Goal: Information Seeking & Learning: Check status

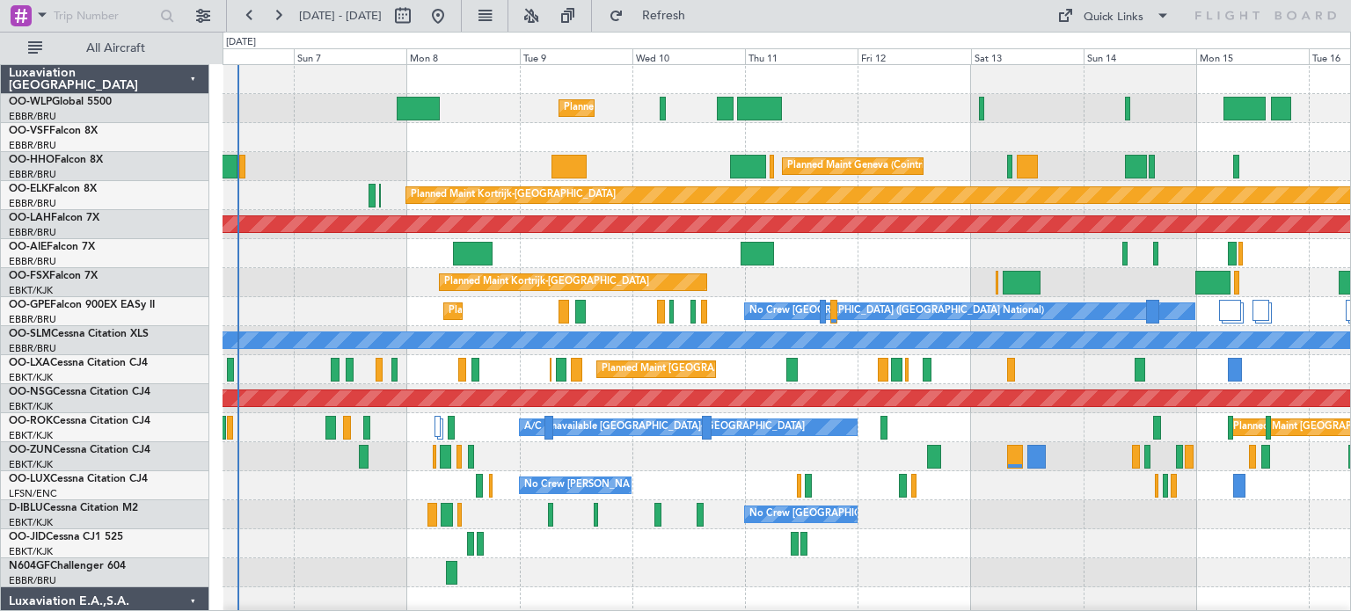
click at [617, 242] on div "Unplanned Maint [GEOGRAPHIC_DATA] ([GEOGRAPHIC_DATA] National)" at bounding box center [787, 253] width 1128 height 29
click at [545, 20] on button at bounding box center [531, 16] width 28 height 28
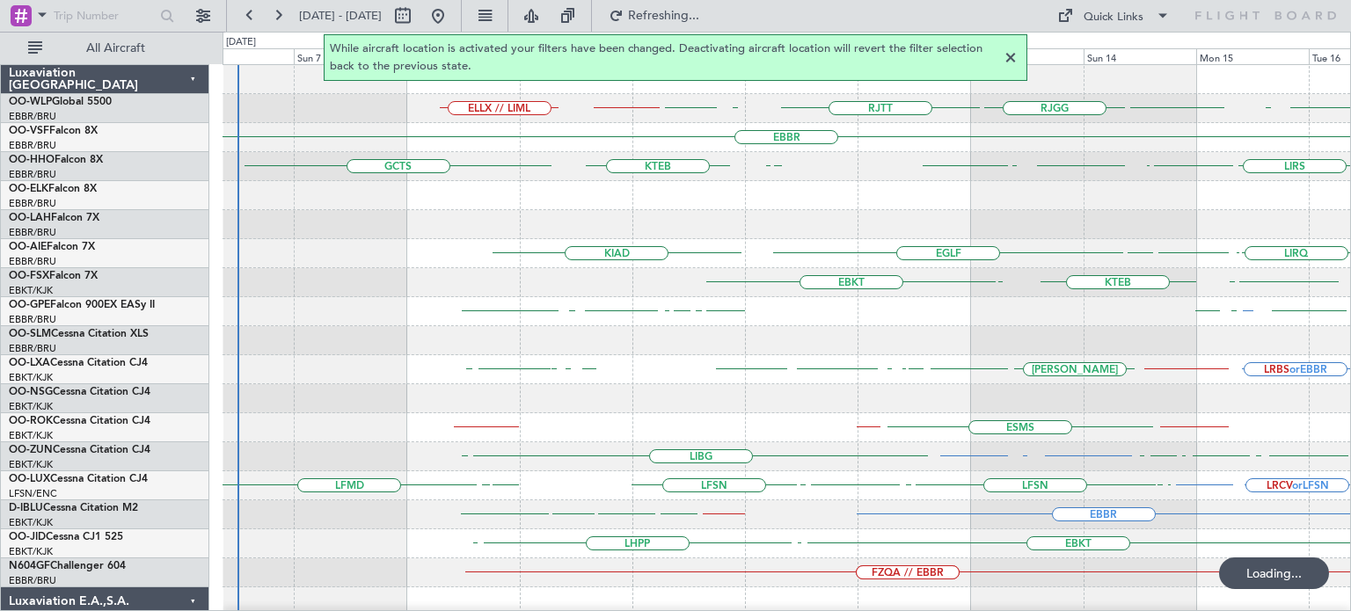
click at [1010, 59] on div at bounding box center [1010, 57] width 21 height 21
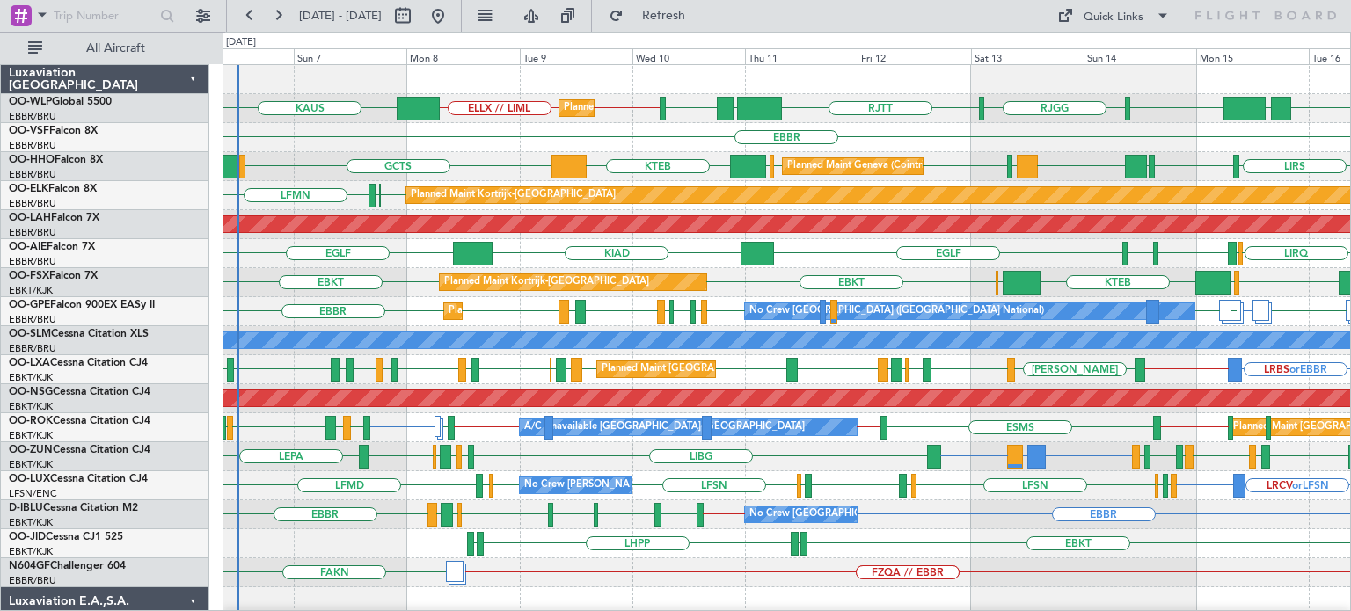
click at [956, 150] on div "EBBR" at bounding box center [787, 137] width 1128 height 29
click at [500, 145] on div "EBBR" at bounding box center [787, 137] width 1128 height 29
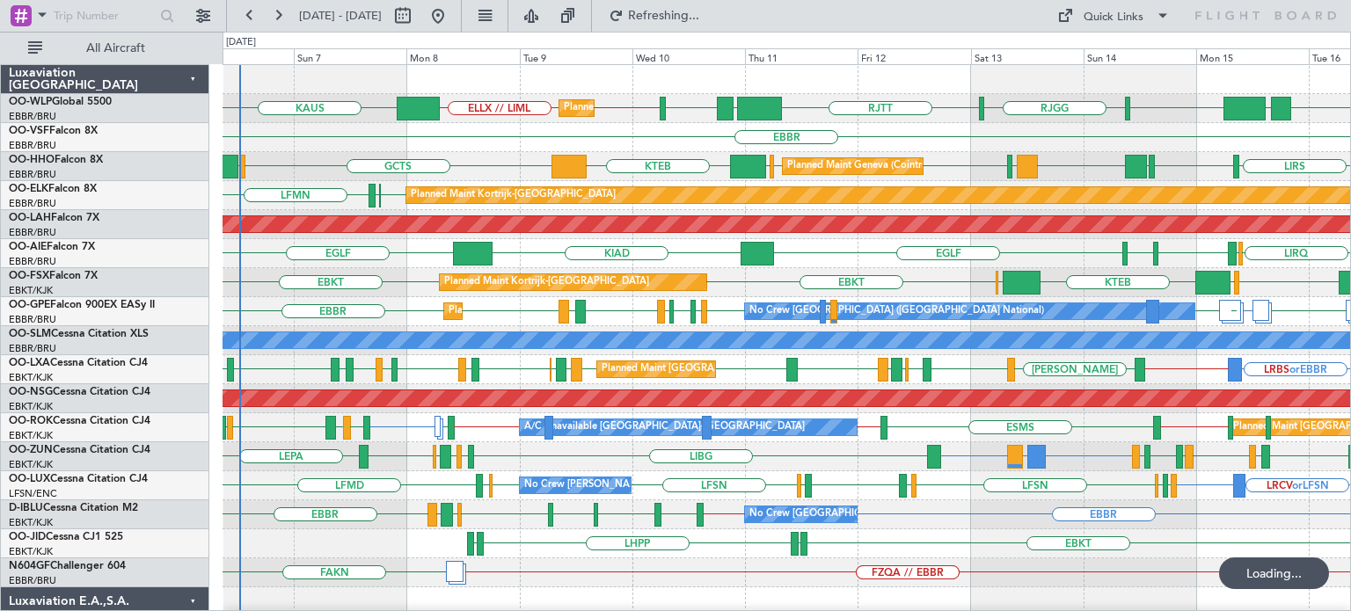
click at [855, 534] on div "EBKT EDDN LHPP EDDN" at bounding box center [787, 543] width 1128 height 29
click at [964, 535] on div "EBKT EDDN LHPP EDDN" at bounding box center [787, 543] width 1128 height 29
click at [821, 495] on div "LRCV or LFSN LFSN LFMN LFPB LFSN LFMD EBKT [GEOGRAPHIC_DATA] LFSN LFSN ELLX LFM…" at bounding box center [787, 485] width 1128 height 29
click at [572, 418] on div "LIML UBBB [GEOGRAPHIC_DATA] [GEOGRAPHIC_DATA] [GEOGRAPHIC_DATA] LTCG LIML LIML …" at bounding box center [787, 587] width 1128 height 1045
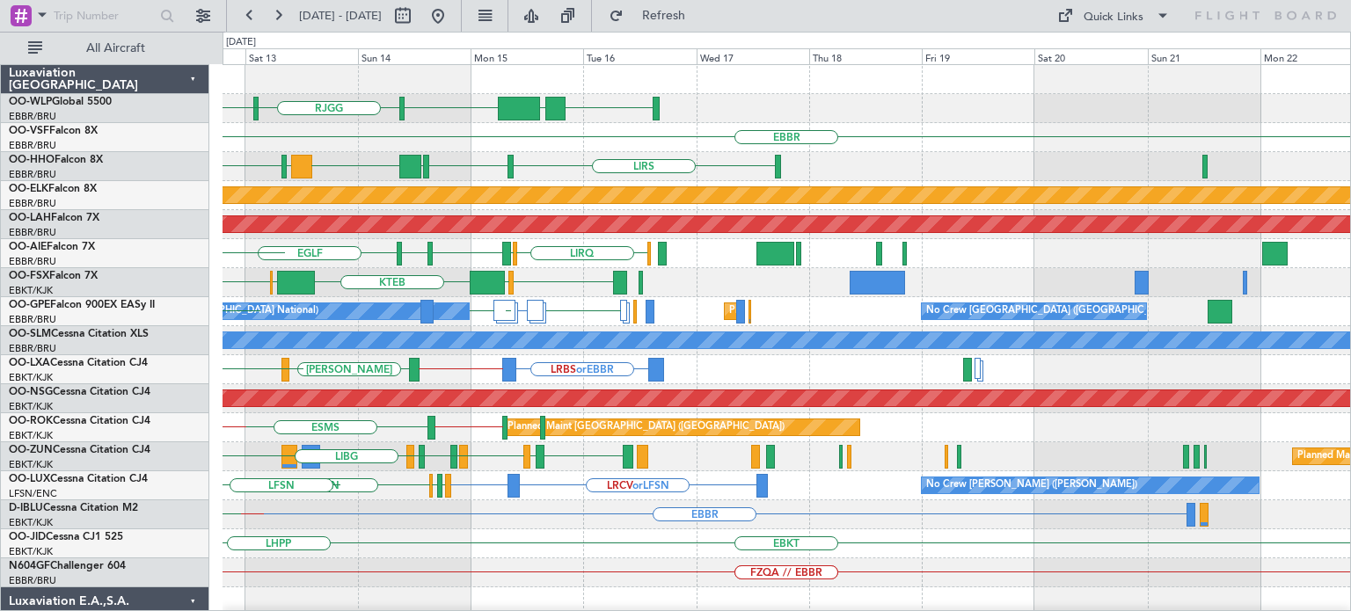
click at [408, 529] on div "LIML UBBB [GEOGRAPHIC_DATA] [GEOGRAPHIC_DATA] [GEOGRAPHIC_DATA] LTCG LIML [GEOG…" at bounding box center [787, 587] width 1128 height 1045
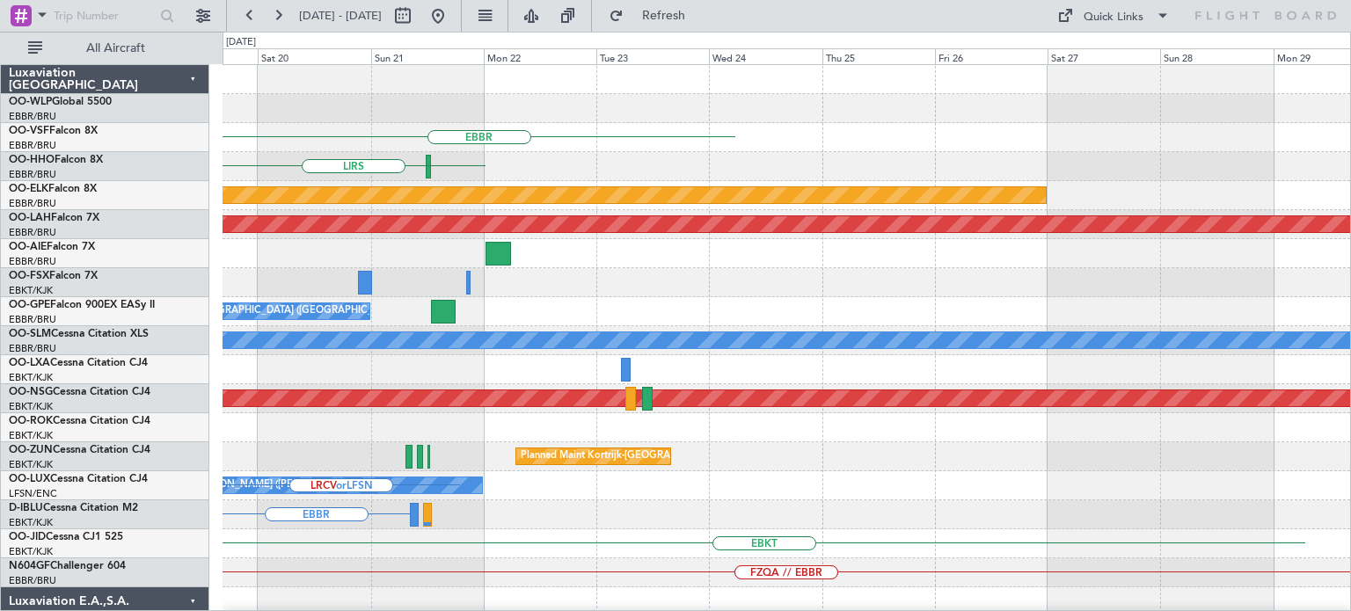
click at [398, 581] on div "EBBR LIRS Planned Maint [GEOGRAPHIC_DATA]-[GEOGRAPHIC_DATA] Planned [GEOGRAPHIC…" at bounding box center [787, 587] width 1128 height 1045
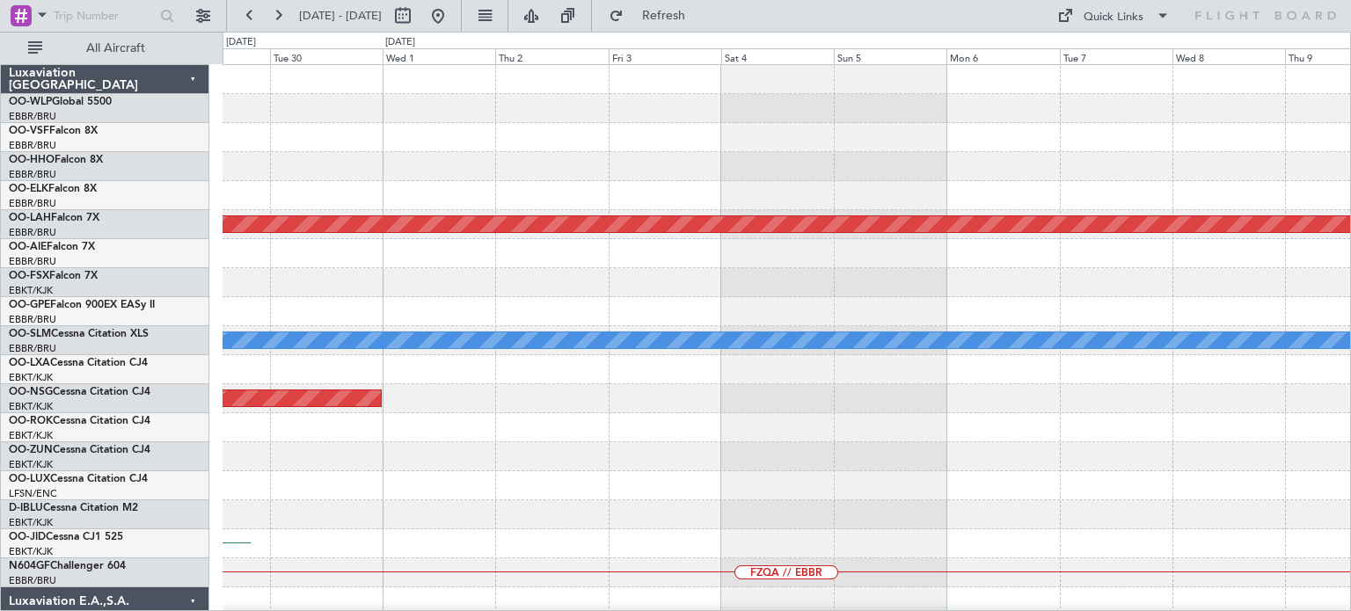
click at [322, 528] on div "Planned Maint [PERSON_NAME]-[GEOGRAPHIC_DATA][PERSON_NAME] ([GEOGRAPHIC_DATA][P…" at bounding box center [787, 587] width 1128 height 1045
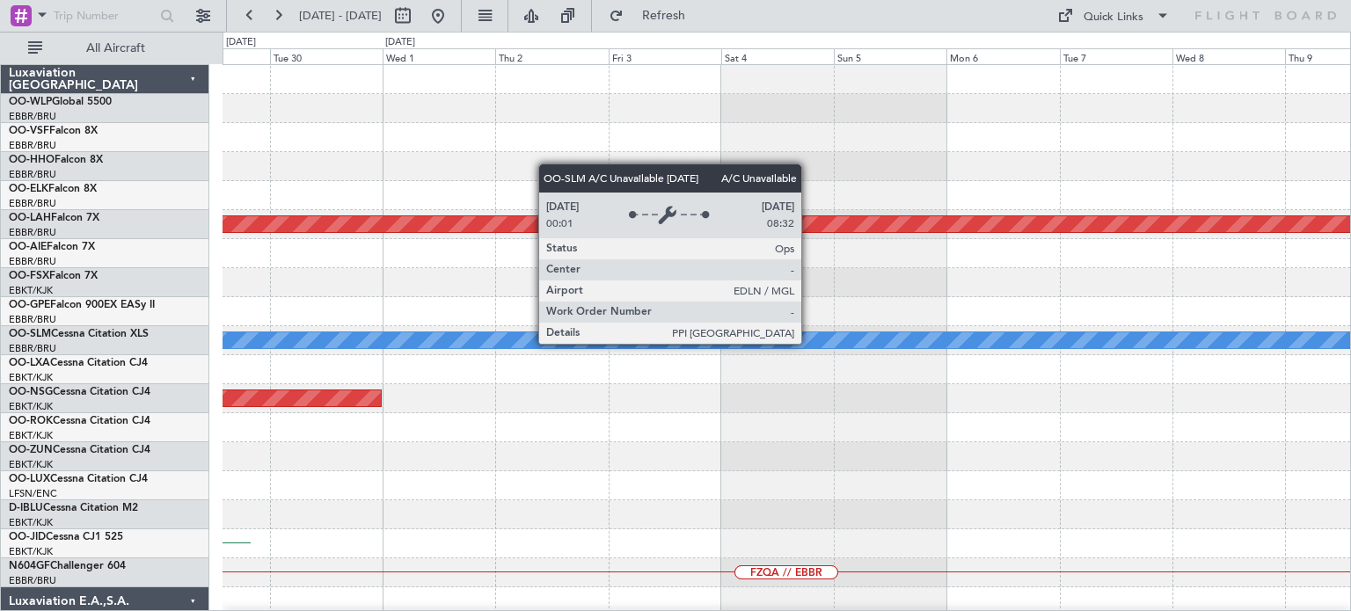
click at [369, 408] on div "Planned Maint [PERSON_NAME]-[GEOGRAPHIC_DATA][PERSON_NAME] ([GEOGRAPHIC_DATA][P…" at bounding box center [787, 587] width 1128 height 1045
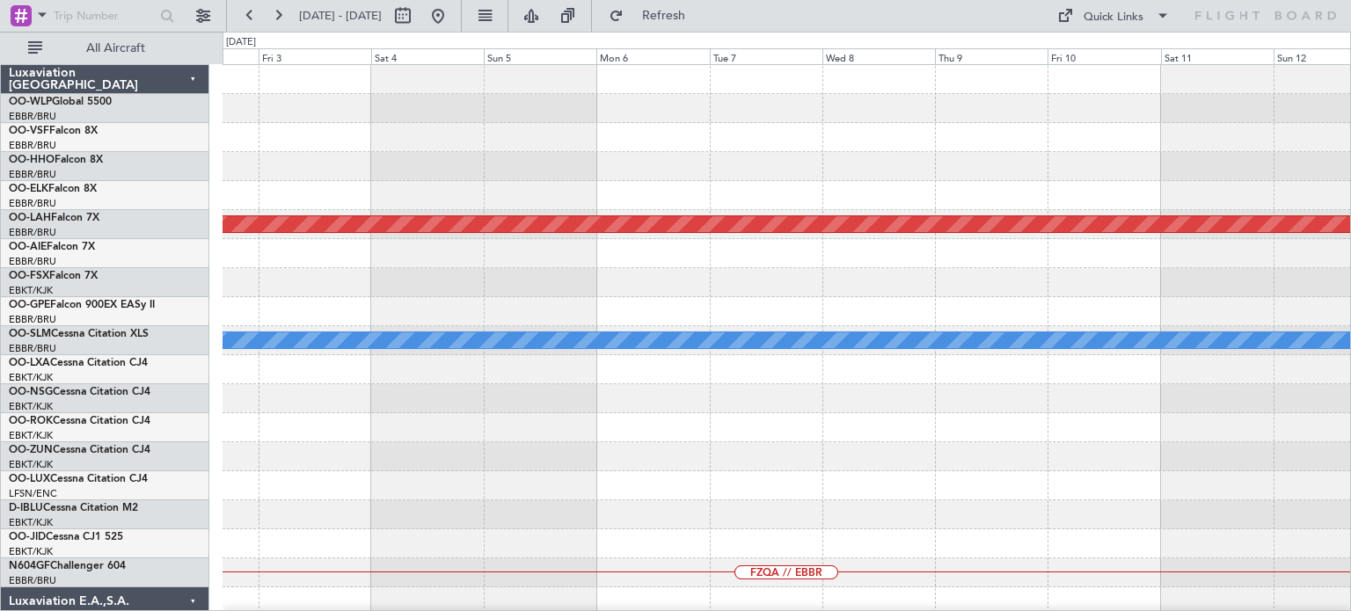
click at [314, 430] on div "Planned Maint [PERSON_NAME]-[GEOGRAPHIC_DATA][PERSON_NAME] ([GEOGRAPHIC_DATA][P…" at bounding box center [787, 587] width 1128 height 1045
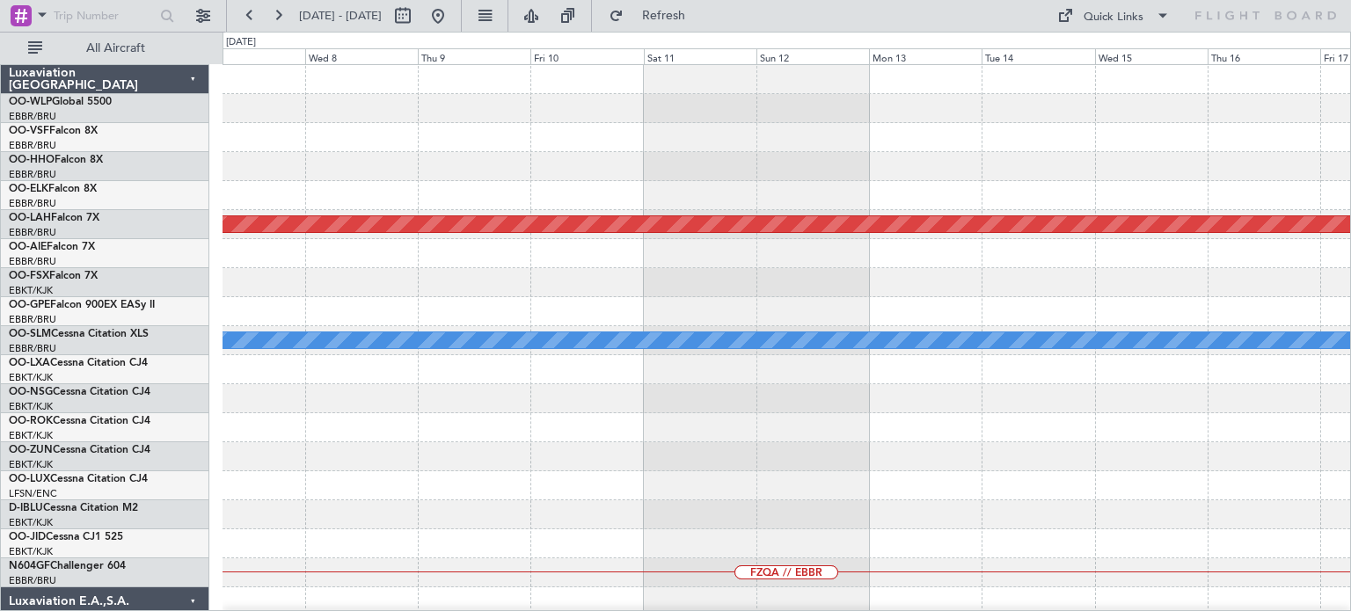
click at [303, 433] on div "Planned Maint [PERSON_NAME]-[GEOGRAPHIC_DATA][PERSON_NAME] ([GEOGRAPHIC_DATA][P…" at bounding box center [787, 587] width 1128 height 1045
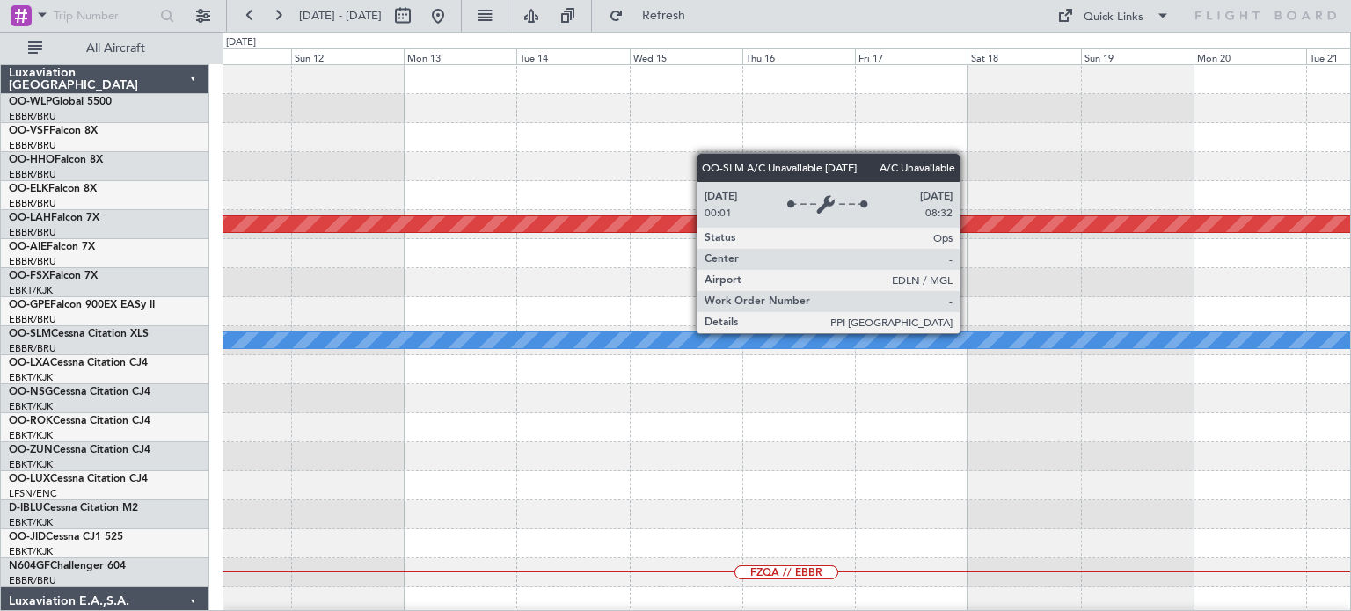
click at [411, 439] on div "Planned Maint [PERSON_NAME]-[GEOGRAPHIC_DATA][PERSON_NAME] ([GEOGRAPHIC_DATA][P…" at bounding box center [787, 587] width 1128 height 1045
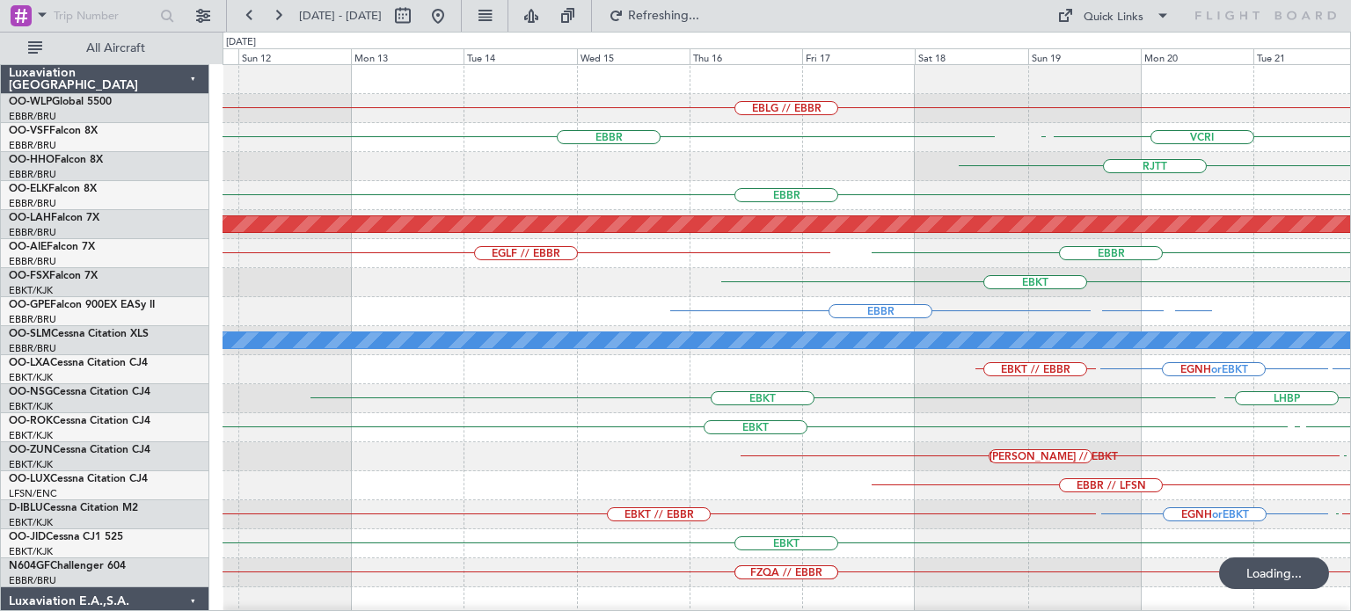
click at [812, 259] on div "EBLG // EBBR [GEOGRAPHIC_DATA] VCRI VRMU [GEOGRAPHIC_DATA] RJBB [GEOGRAPHIC_DAT…" at bounding box center [787, 544] width 1128 height 958
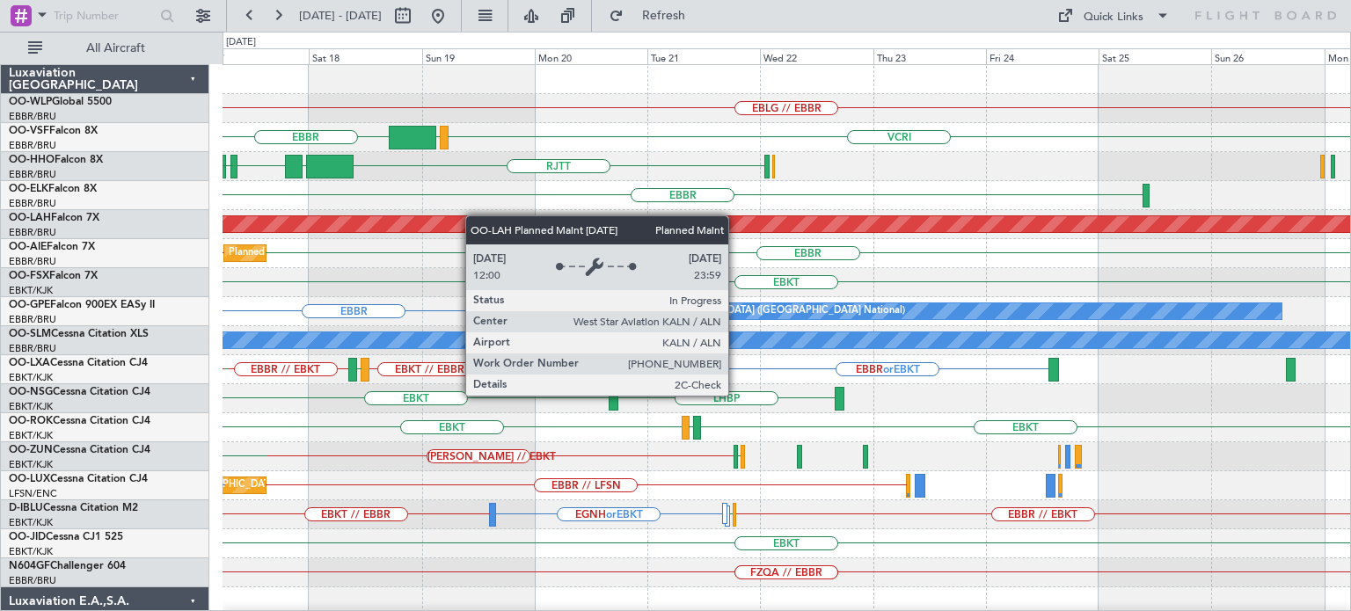
click at [422, 216] on div "EBLG // EBBR [GEOGRAPHIC_DATA] VCRI VRMU [GEOGRAPHIC_DATA] LTCG [GEOGRAPHIC_DAT…" at bounding box center [787, 573] width 1128 height 1016
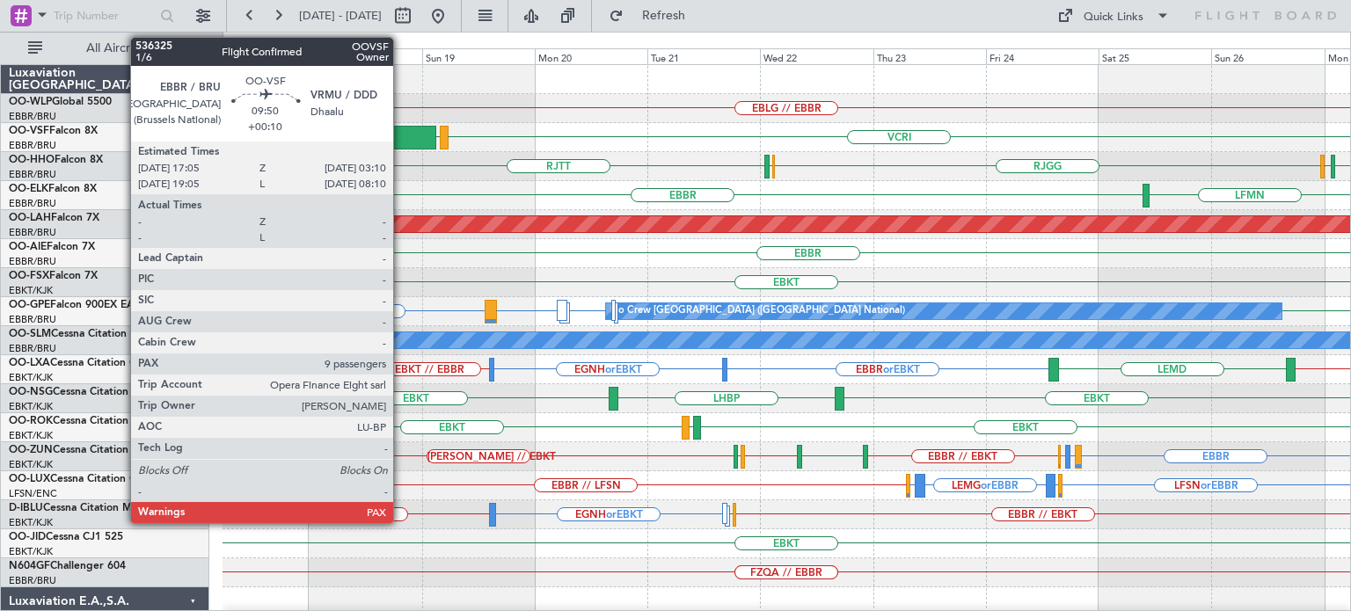
click at [401, 134] on div at bounding box center [412, 138] width 47 height 24
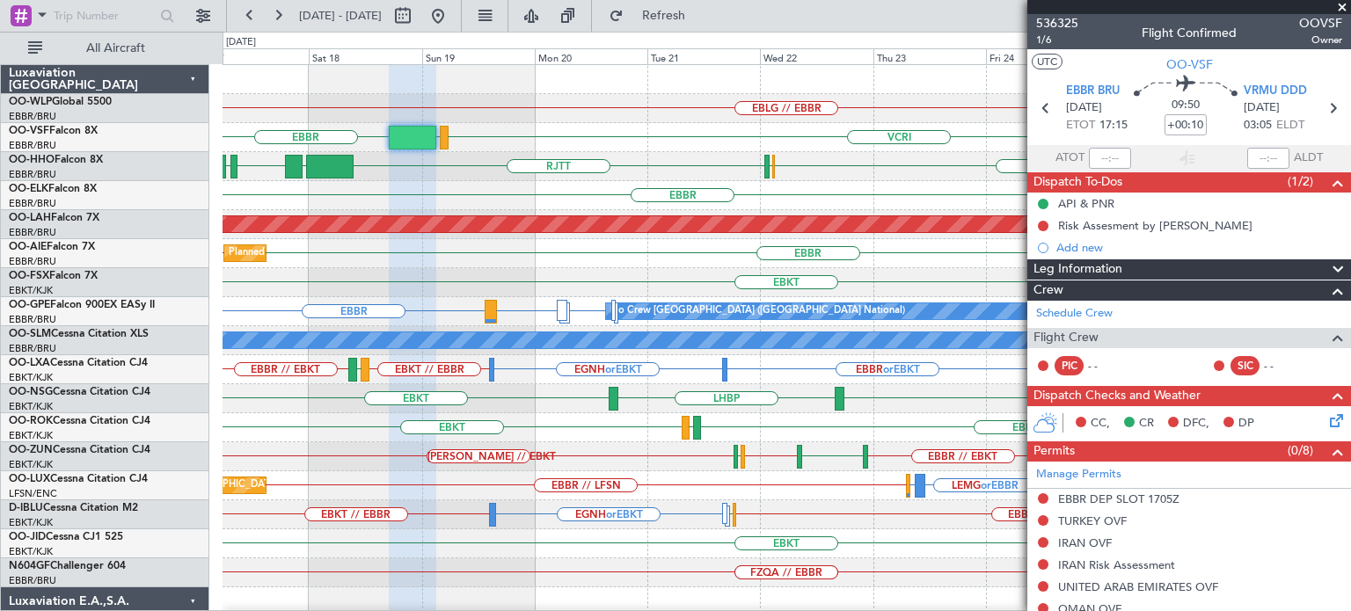
click at [1340, 7] on span at bounding box center [1342, 8] width 18 height 16
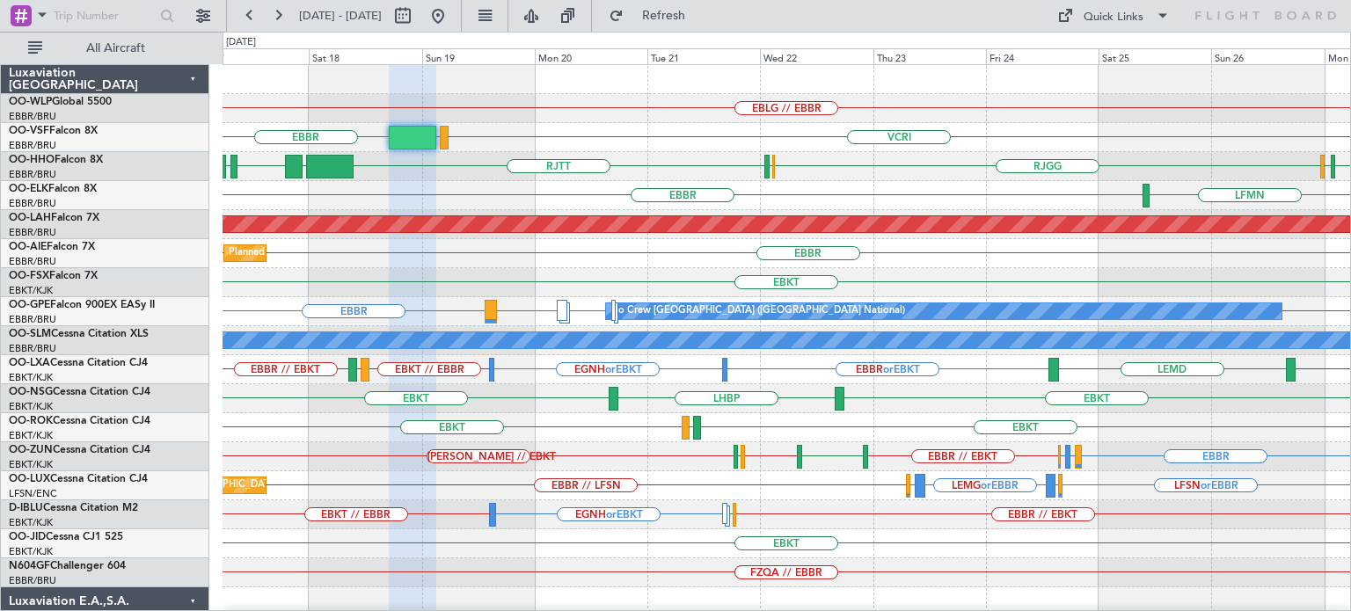
type input "0"
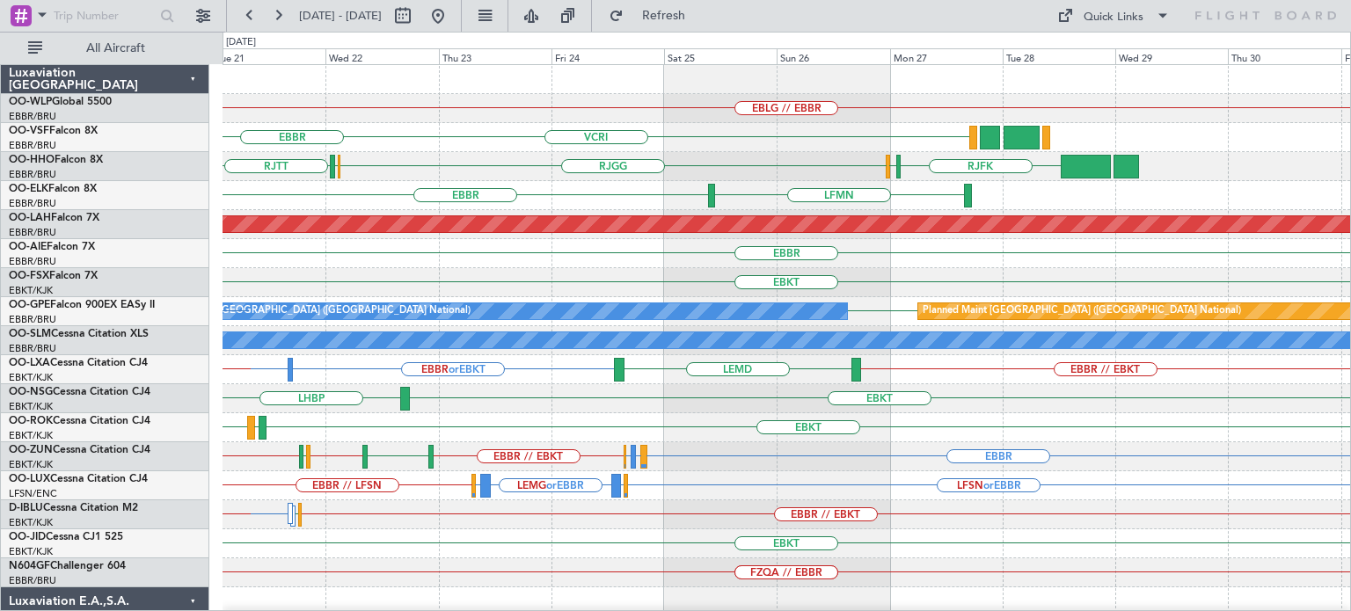
click at [692, 204] on div "EBLG // EBBR VCRI VRMU [GEOGRAPHIC_DATA] [GEOGRAPHIC_DATA] RJBB [GEOGRAPHIC_DAT…" at bounding box center [787, 544] width 1128 height 958
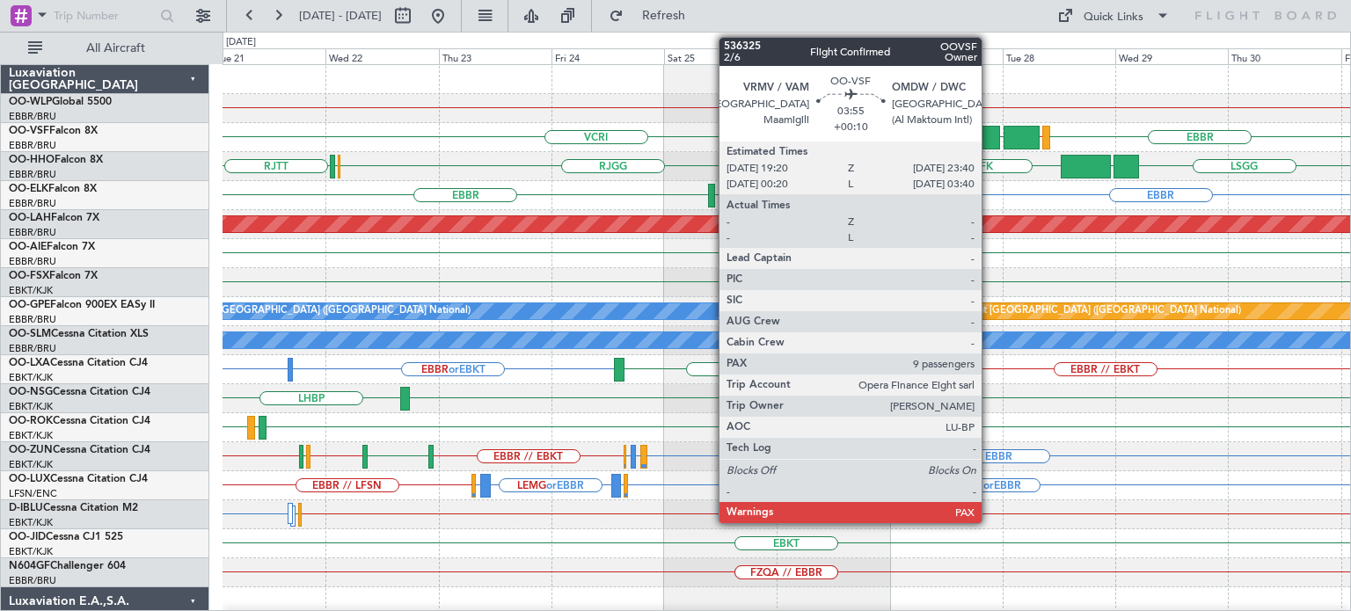
click at [989, 127] on div at bounding box center [990, 138] width 21 height 24
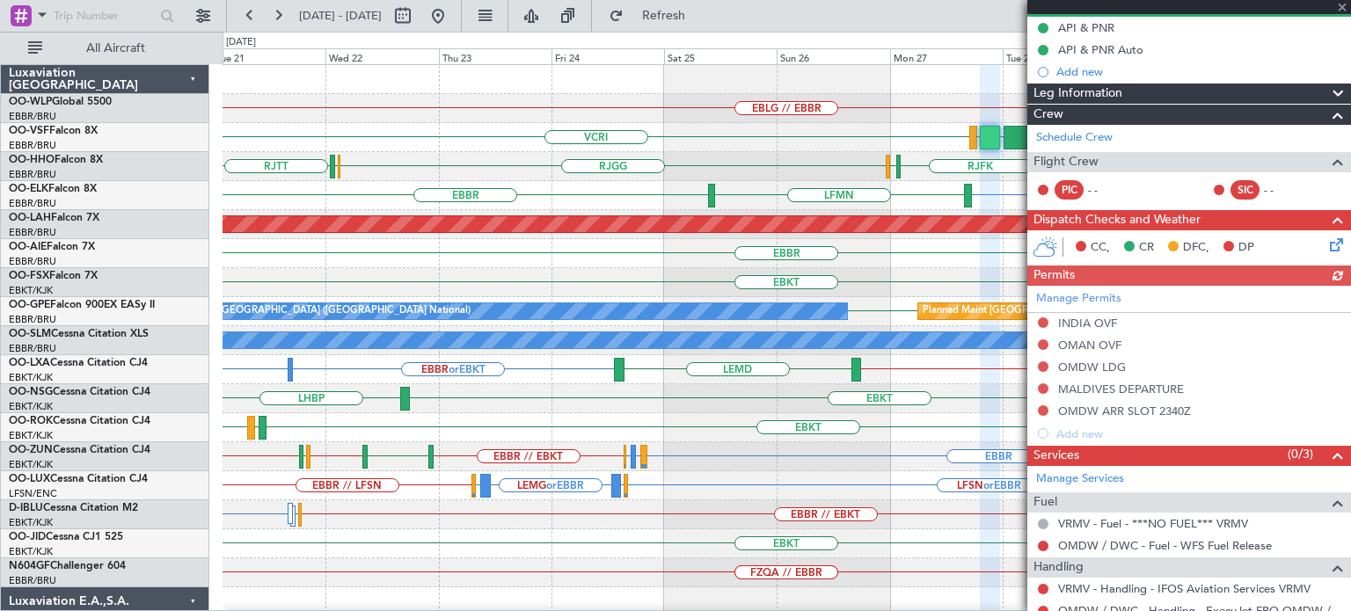
scroll to position [352, 0]
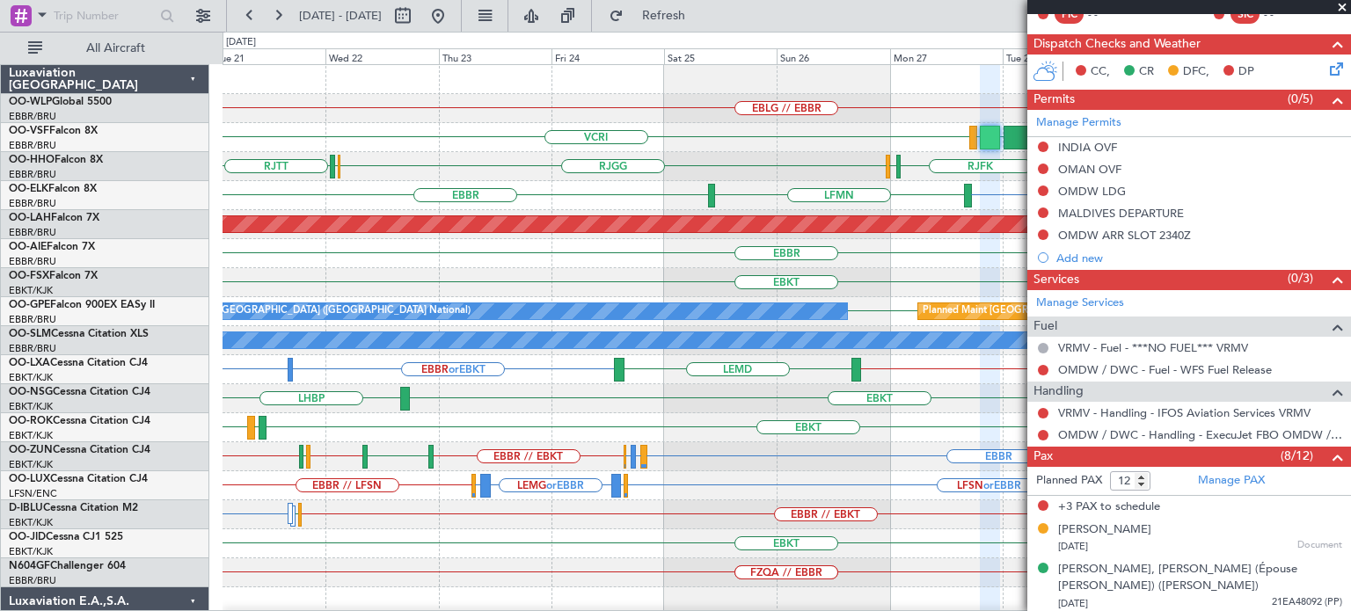
click at [1340, 6] on span at bounding box center [1342, 8] width 18 height 16
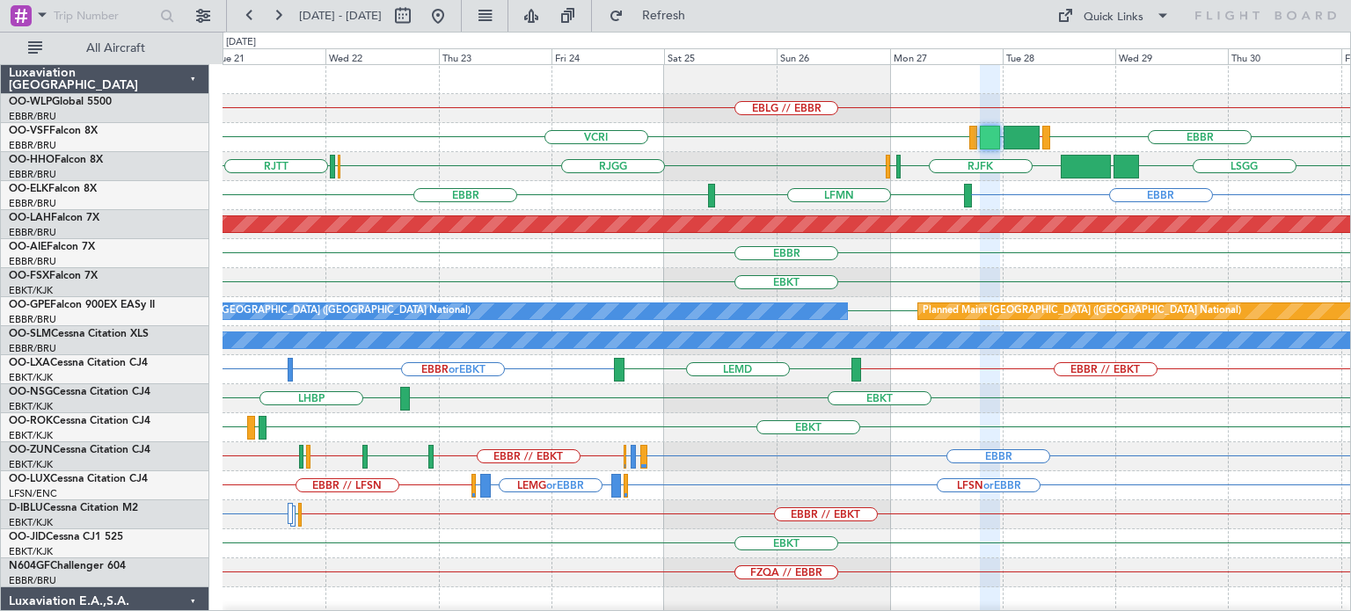
type input "0"
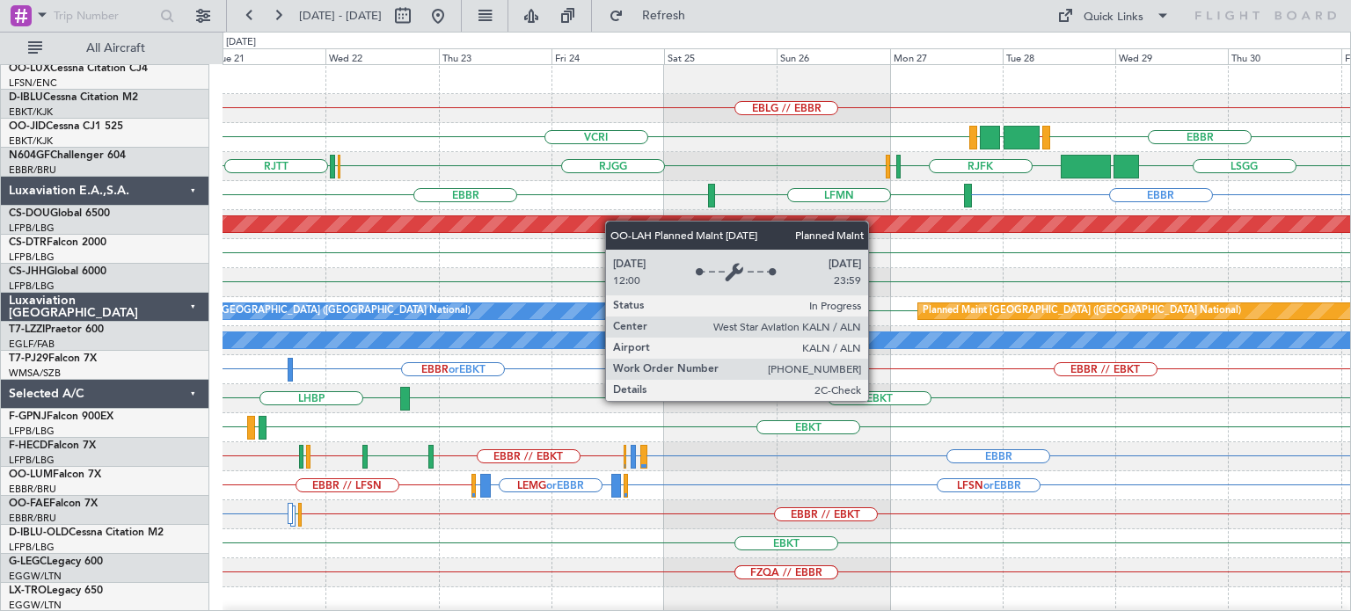
scroll to position [0, 0]
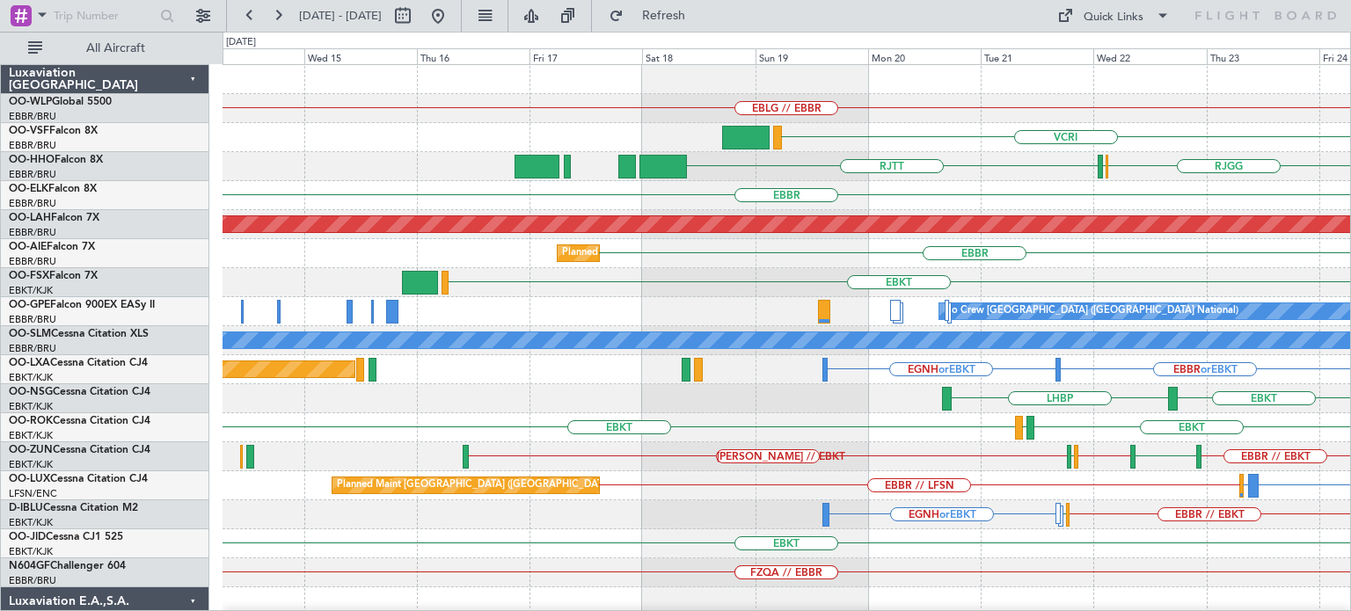
click at [1171, 380] on div "EBLG // EBBR VCRI [GEOGRAPHIC_DATA] RJBB [GEOGRAPHIC_DATA] [GEOGRAPHIC_DATA] LF…" at bounding box center [787, 544] width 1128 height 958
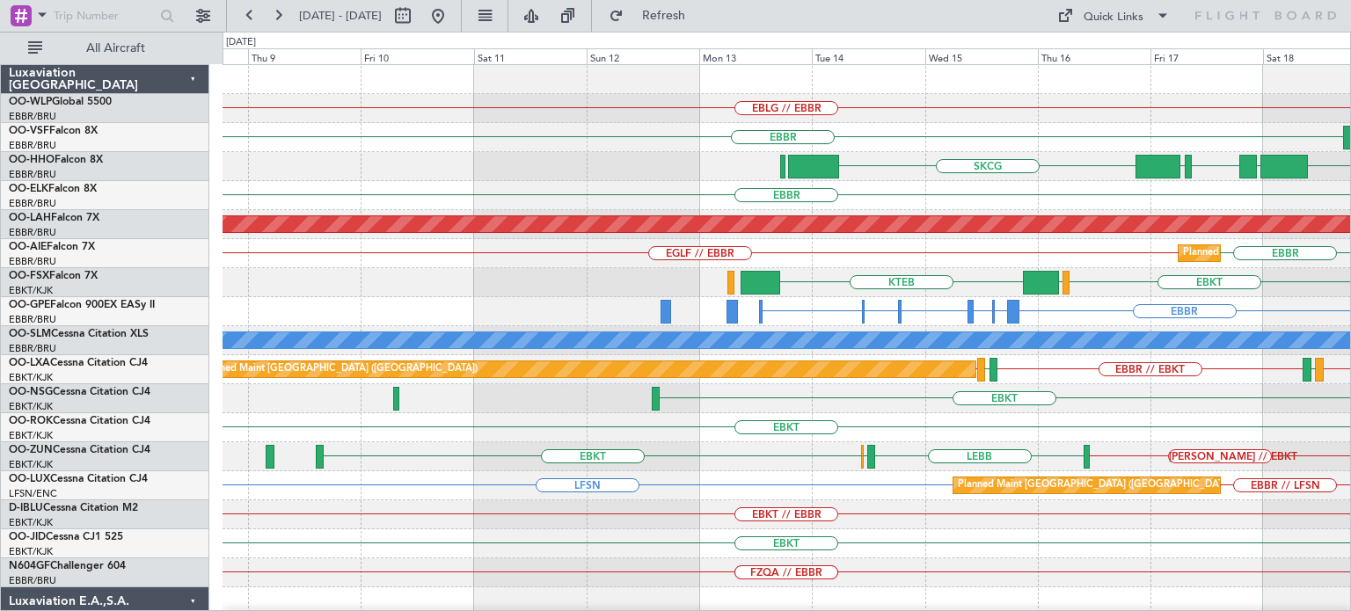
click at [906, 273] on div "EBLG // EBBR [GEOGRAPHIC_DATA] VCRI VRMU [GEOGRAPHIC_DATA] LTCG [GEOGRAPHIC_DAT…" at bounding box center [787, 573] width 1128 height 1016
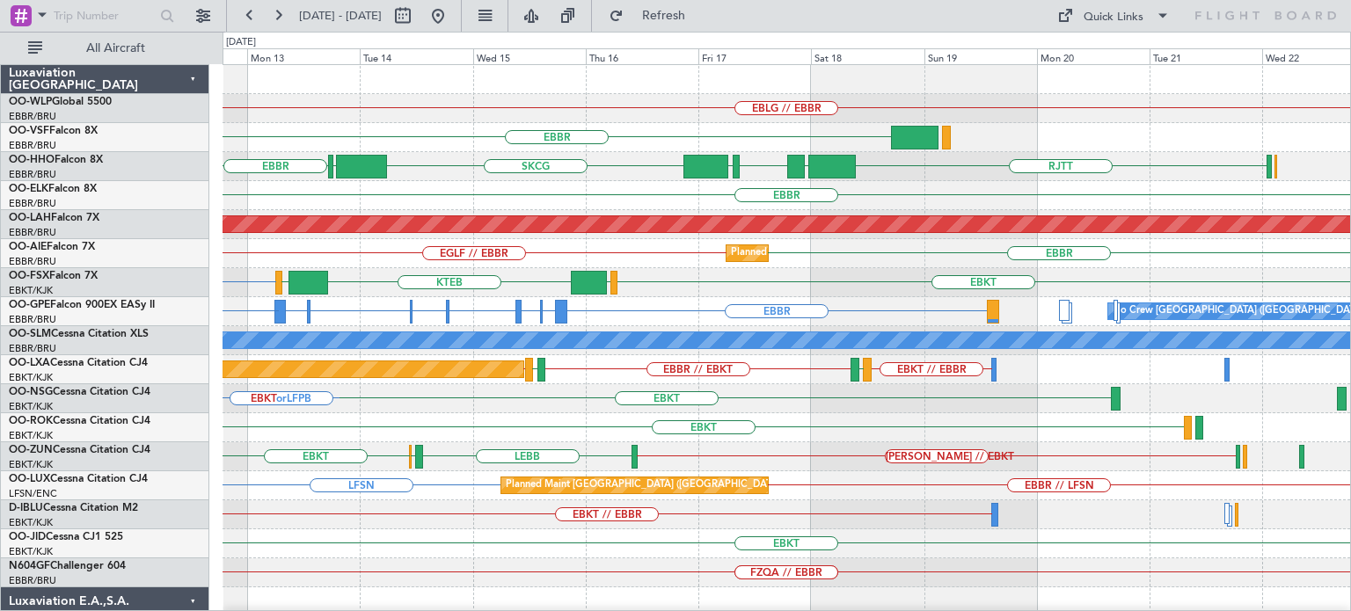
click at [486, 252] on div "EBLG // EBBR [GEOGRAPHIC_DATA] [GEOGRAPHIC_DATA] [GEOGRAPHIC_DATA] LTCG [GEOGRA…" at bounding box center [787, 573] width 1128 height 1016
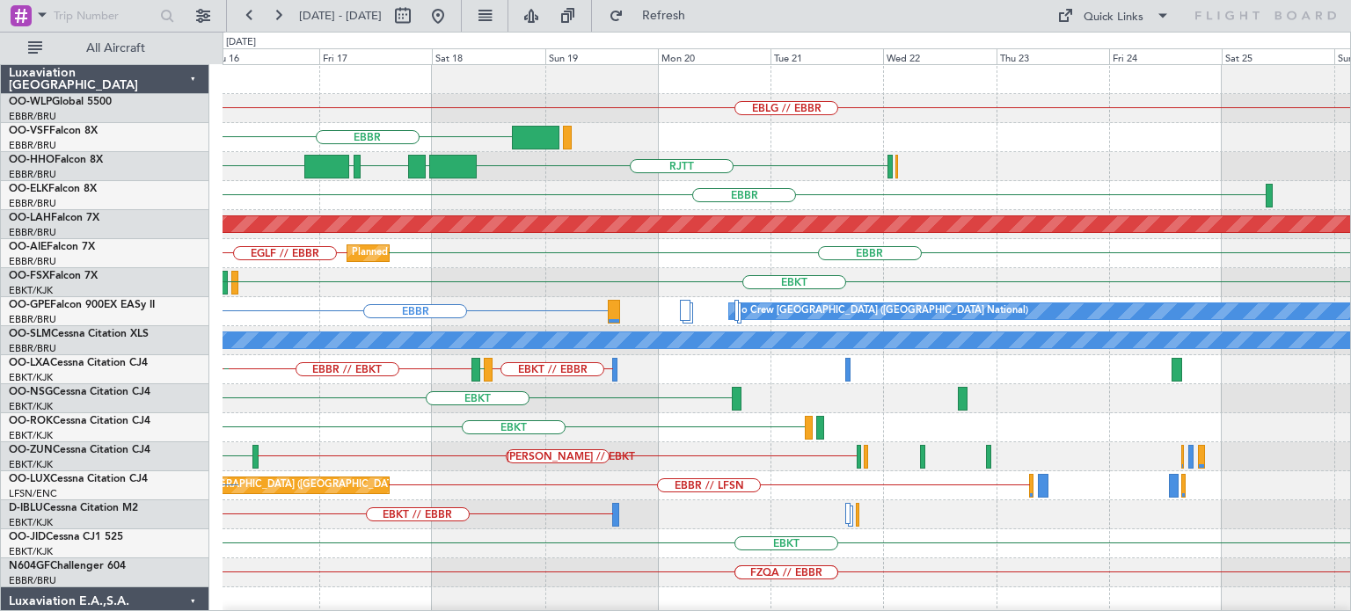
click at [386, 291] on div "EBLG // EBBR [GEOGRAPHIC_DATA] [GEOGRAPHIC_DATA] LTCG [GEOGRAPHIC_DATA] EGGD SK…" at bounding box center [787, 573] width 1128 height 1016
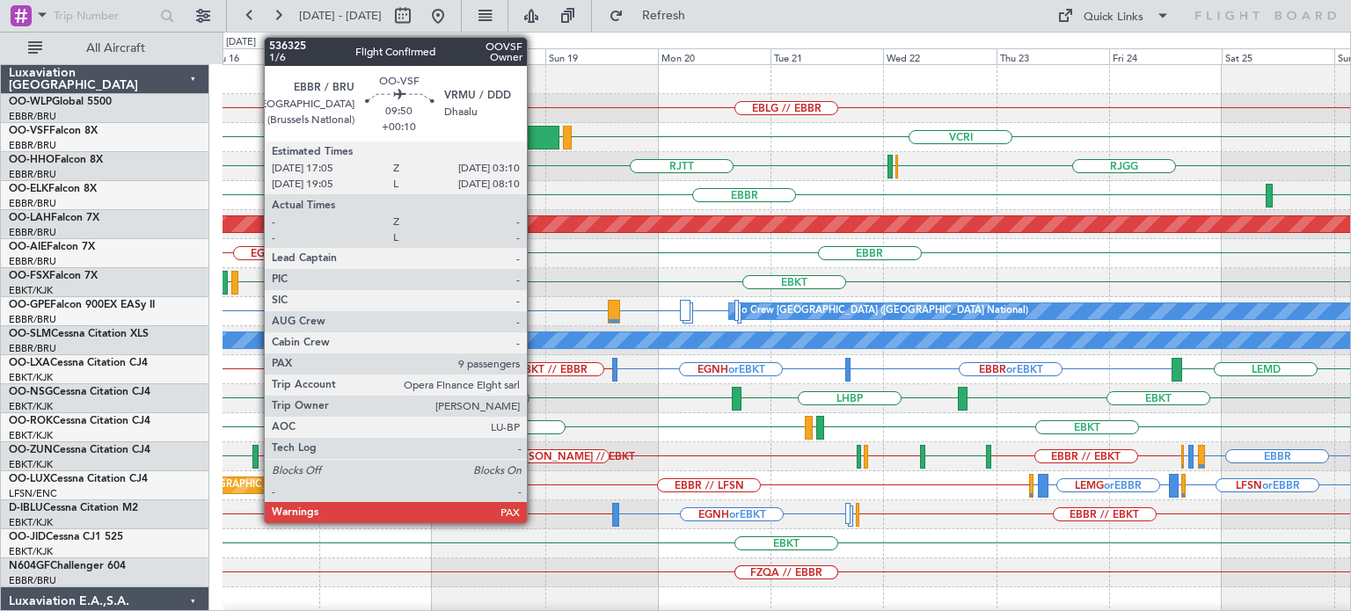
click at [535, 135] on div at bounding box center [535, 138] width 47 height 24
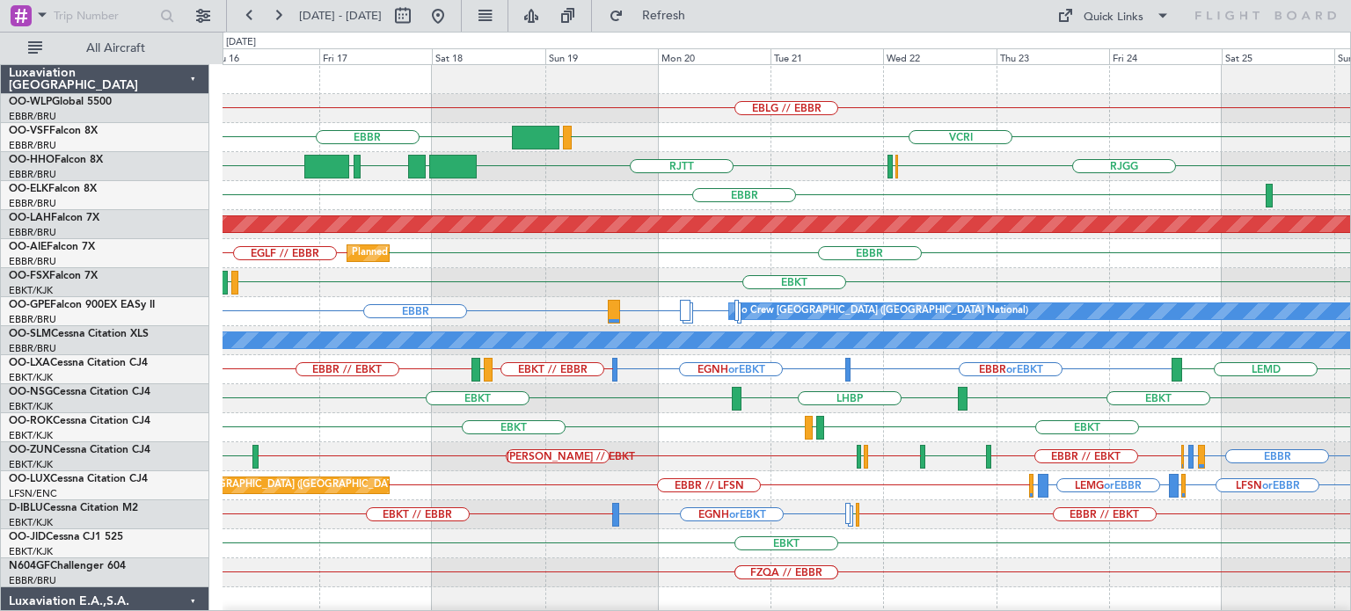
click at [739, 158] on div "RJTT LTCG [GEOGRAPHIC_DATA] EGGD SKCG [GEOGRAPHIC_DATA] RJBB" at bounding box center [787, 166] width 1128 height 29
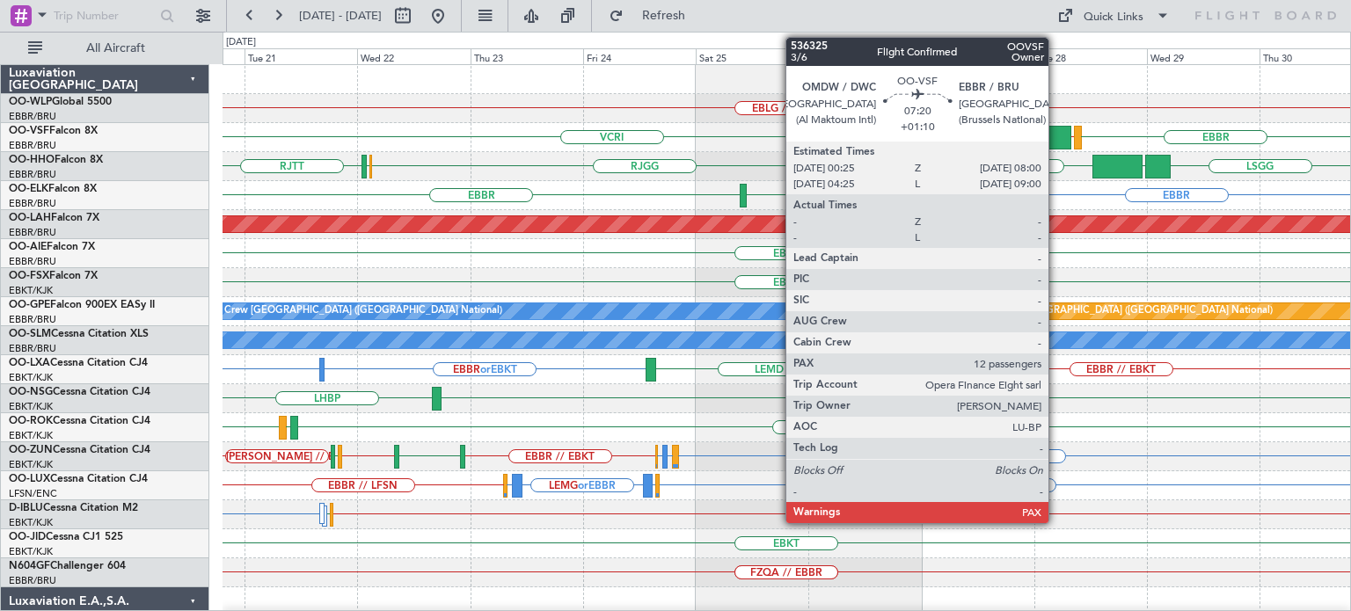
click at [1056, 130] on div at bounding box center [1053, 138] width 36 height 24
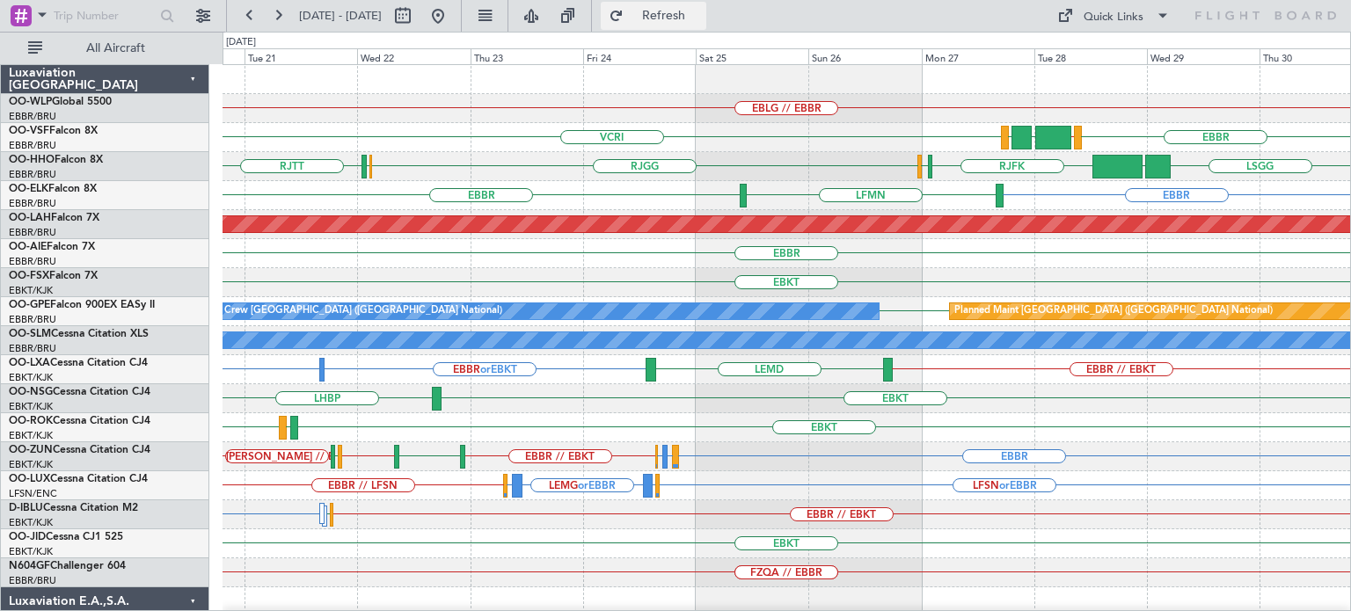
click at [697, 24] on button "Refresh" at bounding box center [654, 16] width 106 height 28
click at [821, 163] on div "RJGG RJBB [GEOGRAPHIC_DATA] RJFK RJOB [GEOGRAPHIC_DATA] UBBB" at bounding box center [787, 166] width 1128 height 29
click at [999, 94] on div "EBLG // EBBR" at bounding box center [787, 108] width 1128 height 29
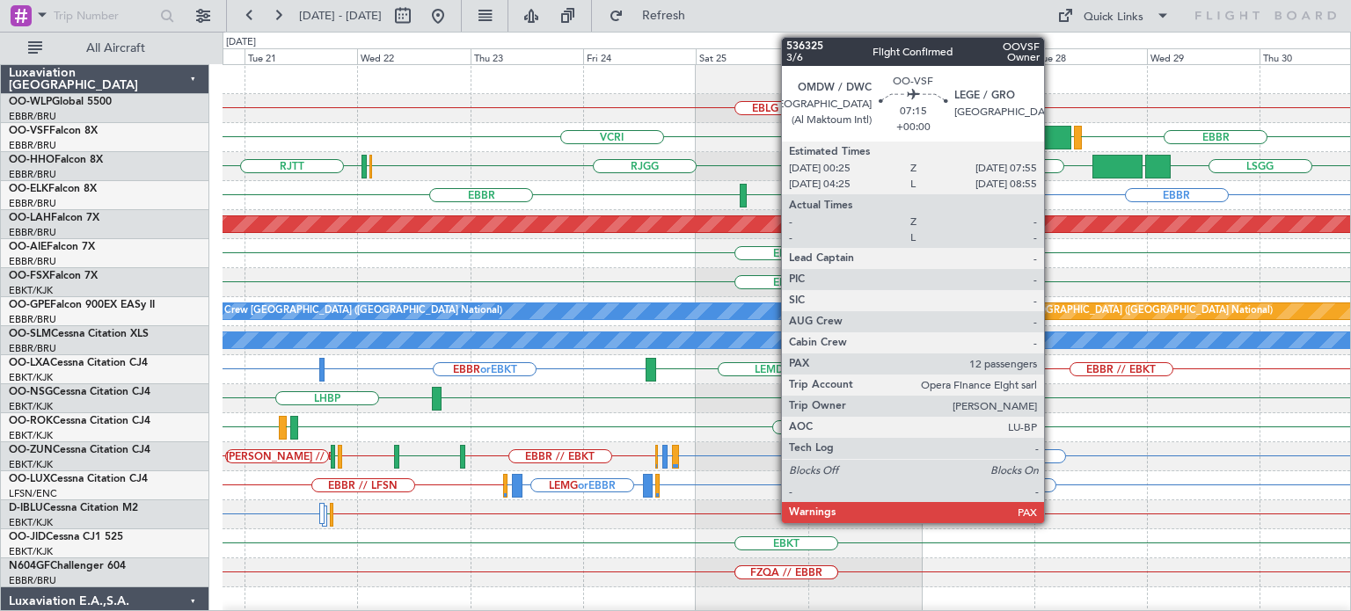
click at [1052, 133] on div at bounding box center [1053, 138] width 36 height 24
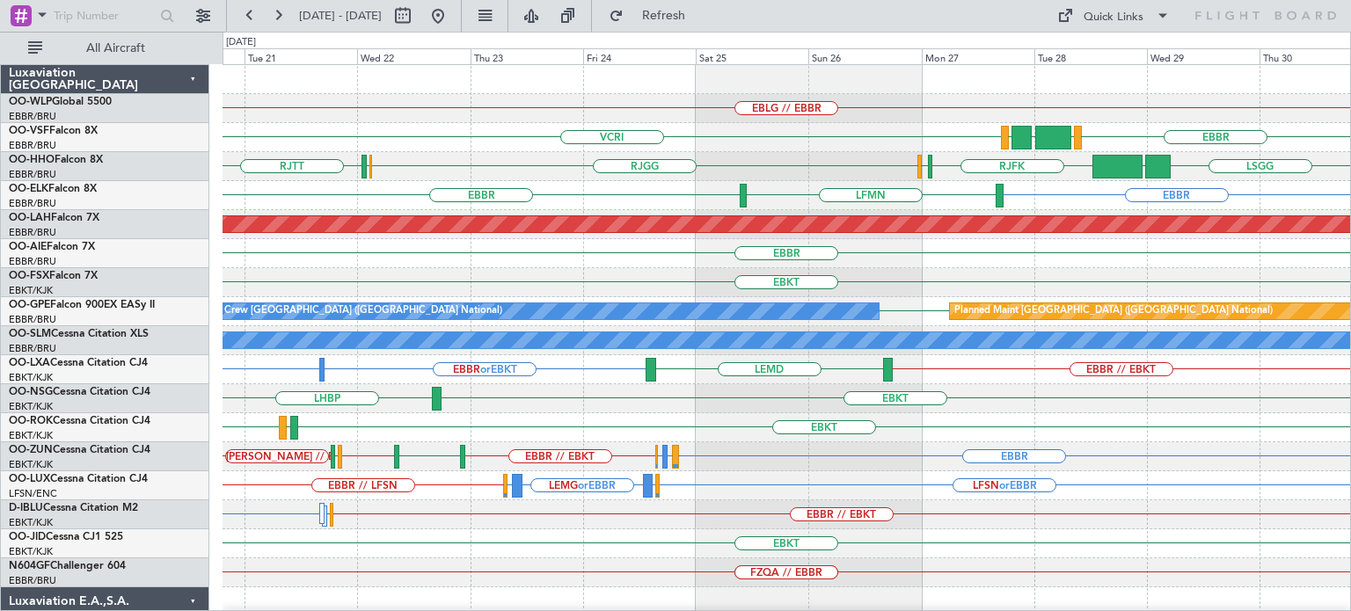
click at [1062, 188] on div "EBBR [GEOGRAPHIC_DATA] LFMN" at bounding box center [787, 195] width 1128 height 29
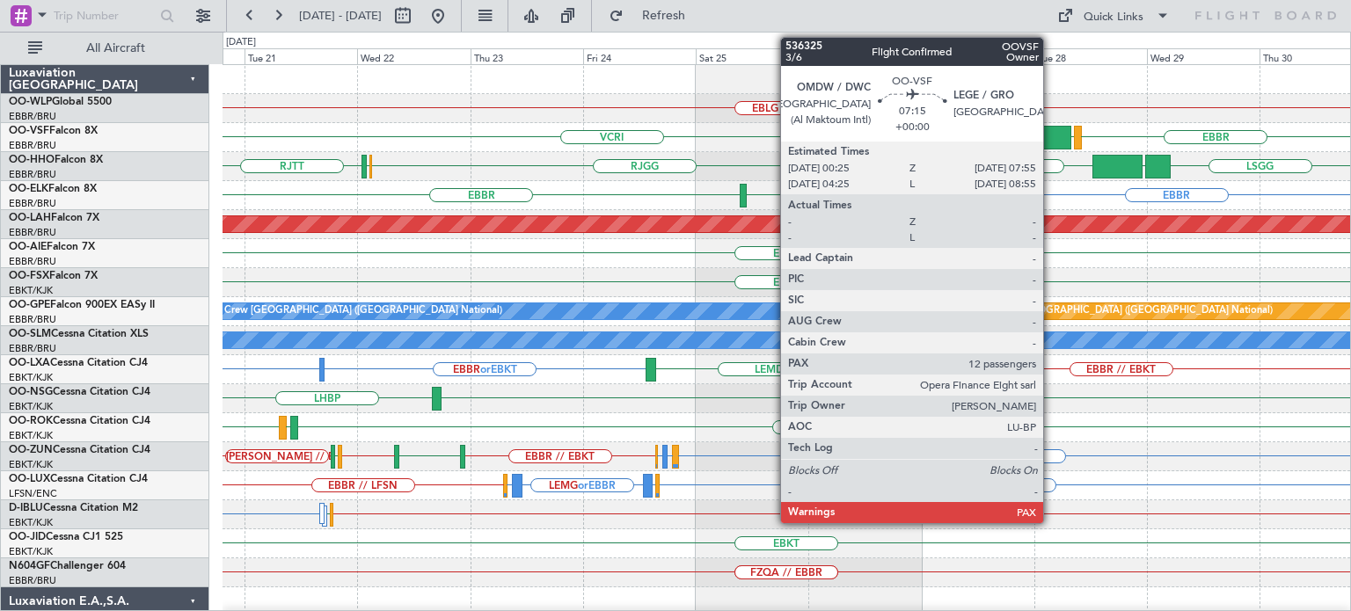
click at [1051, 132] on div at bounding box center [1053, 138] width 36 height 24
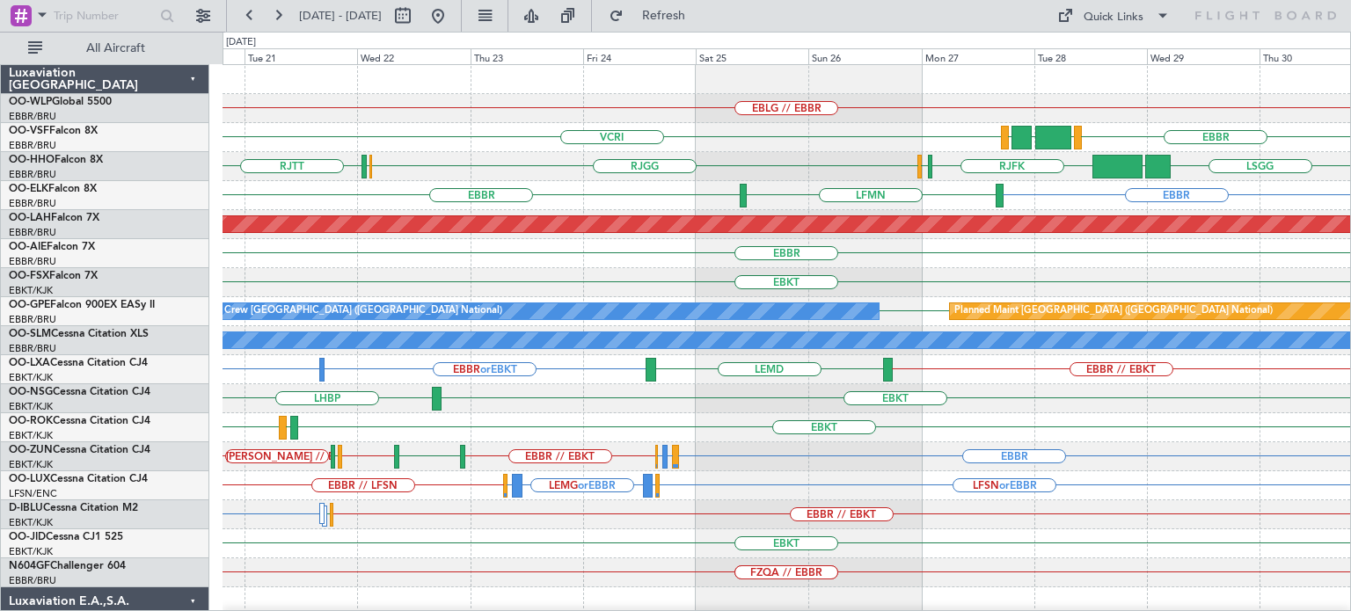
click at [726, 146] on div "VCRI [GEOGRAPHIC_DATA] LEGE OMDW VRMV" at bounding box center [787, 137] width 1128 height 29
click at [452, 5] on button at bounding box center [438, 16] width 28 height 28
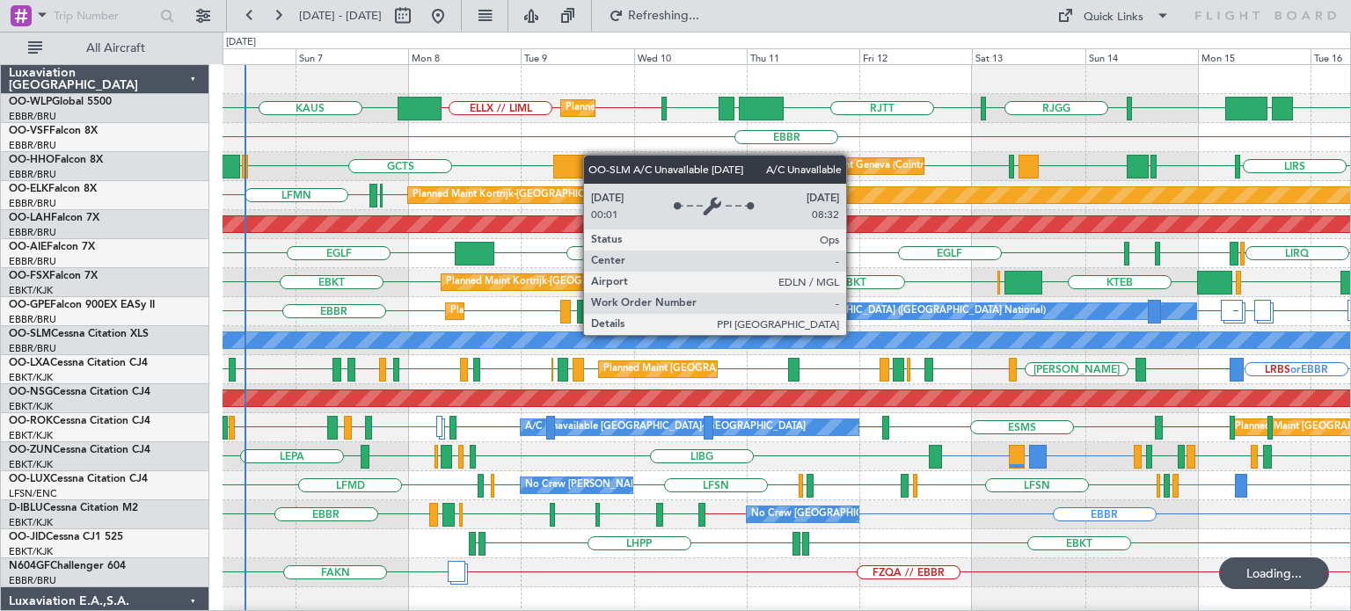
click at [855, 260] on div "EGLF LIRQ LIRS [GEOGRAPHIC_DATA] EHTW KIAD [GEOGRAPHIC_DATA] Unplanned Maint [G…" at bounding box center [787, 253] width 1128 height 29
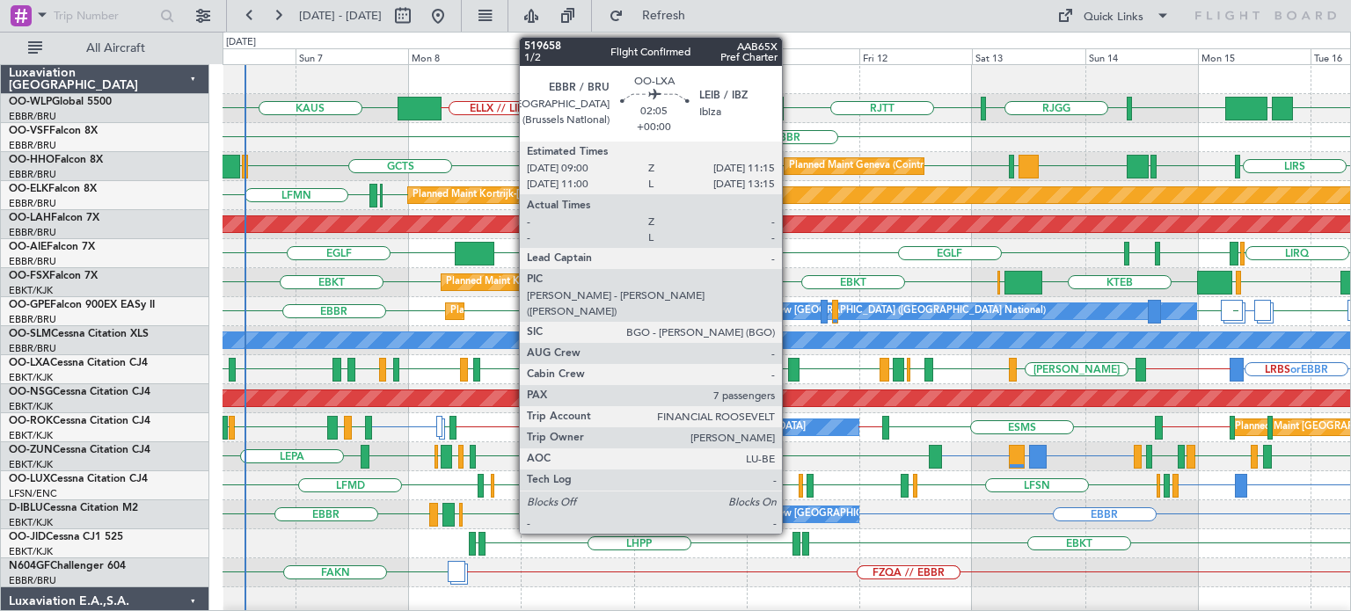
click at [790, 365] on div at bounding box center [793, 370] width 11 height 24
